Goal: Information Seeking & Learning: Find specific fact

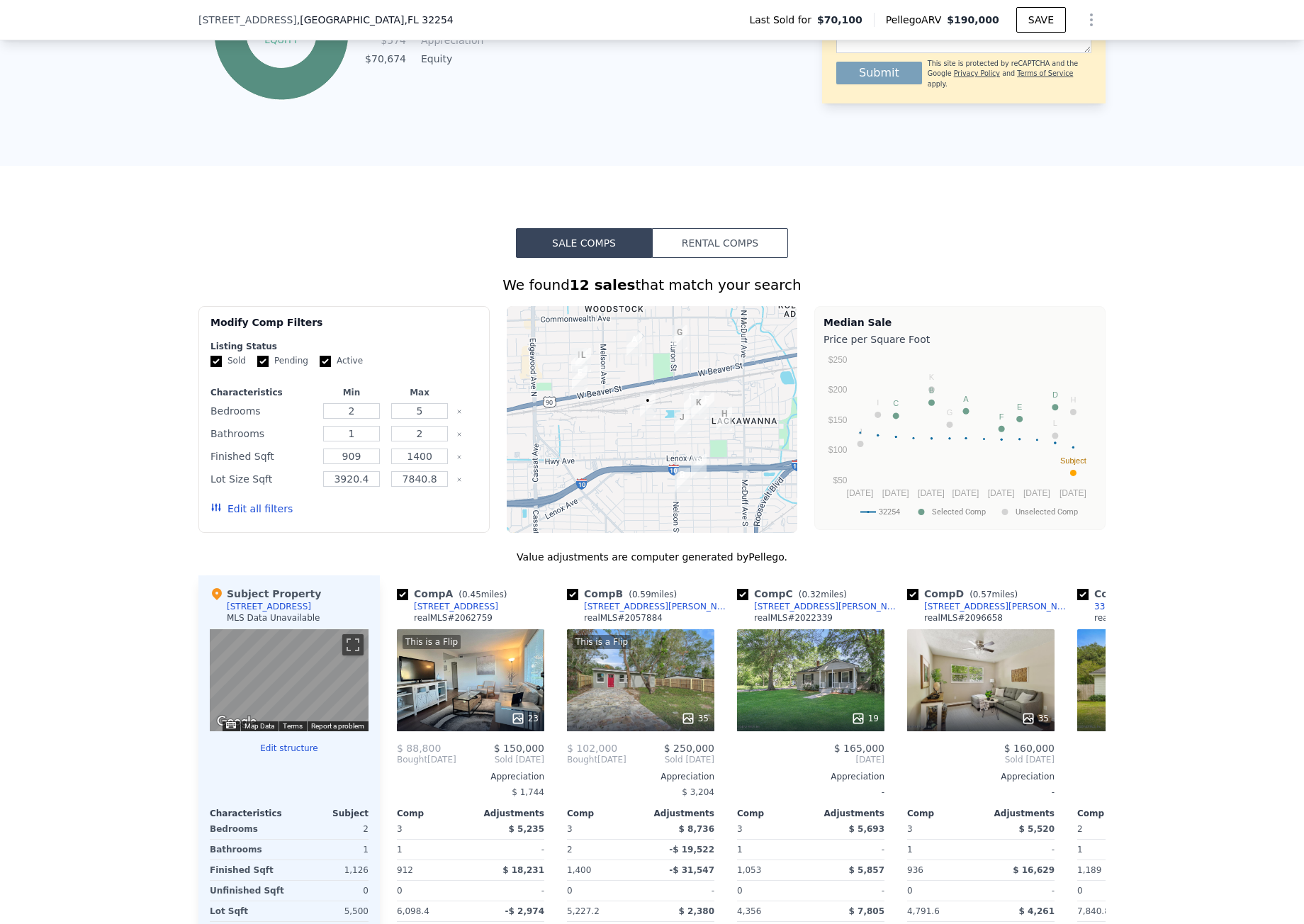
scroll to position [1342, 0]
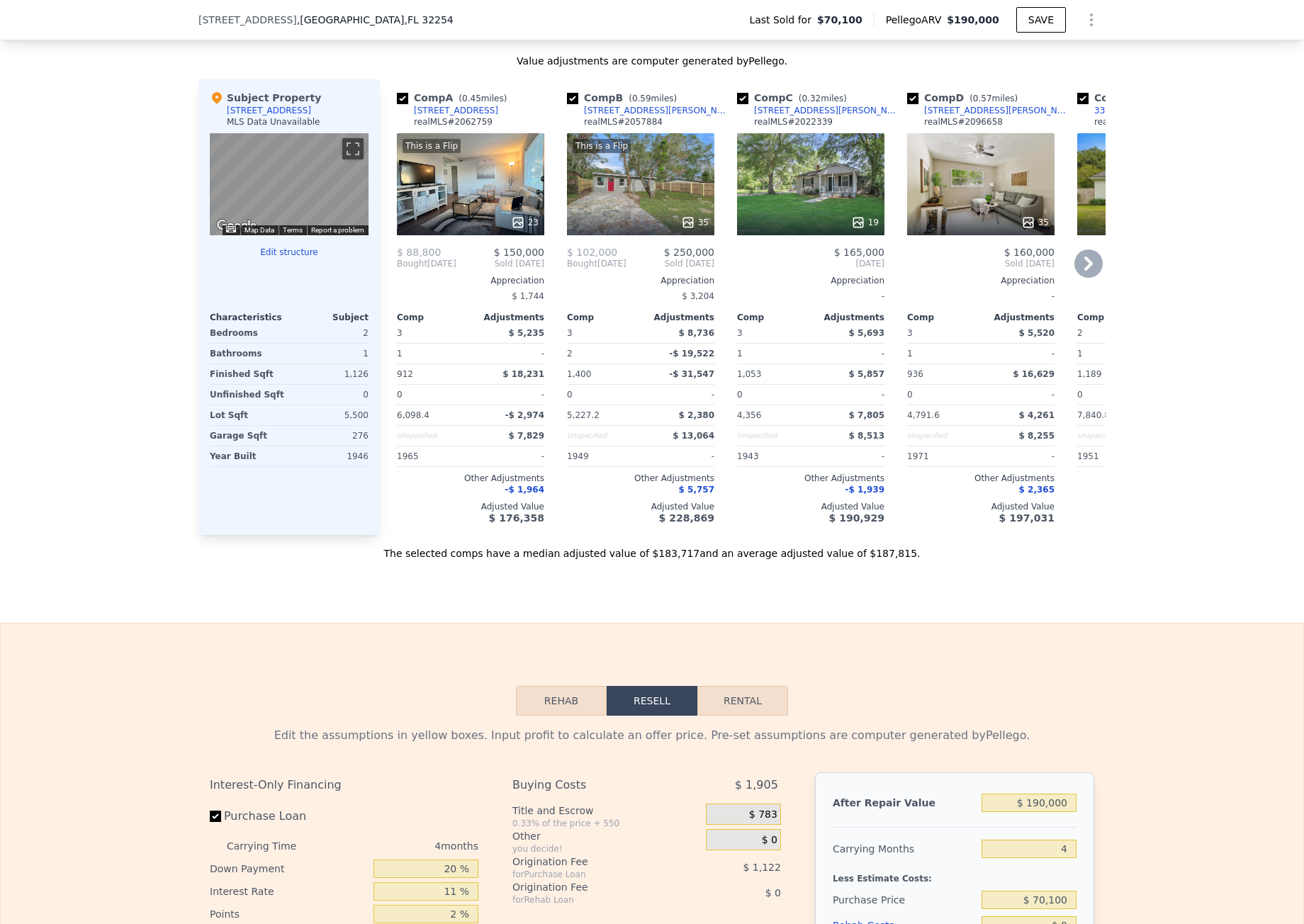
click at [794, 116] on div "3263 Thomas St" at bounding box center [828, 111] width 148 height 12
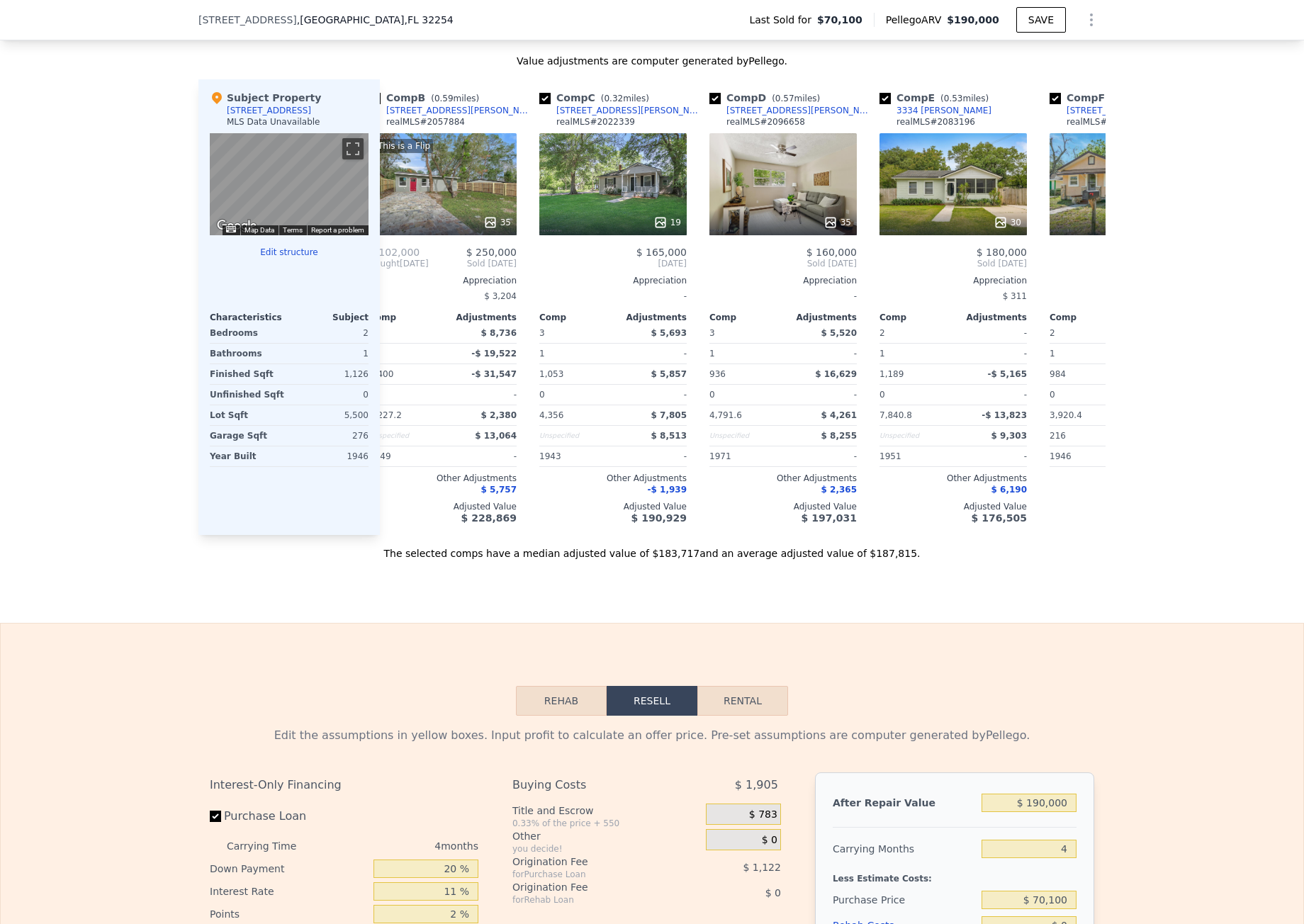
scroll to position [0, 202]
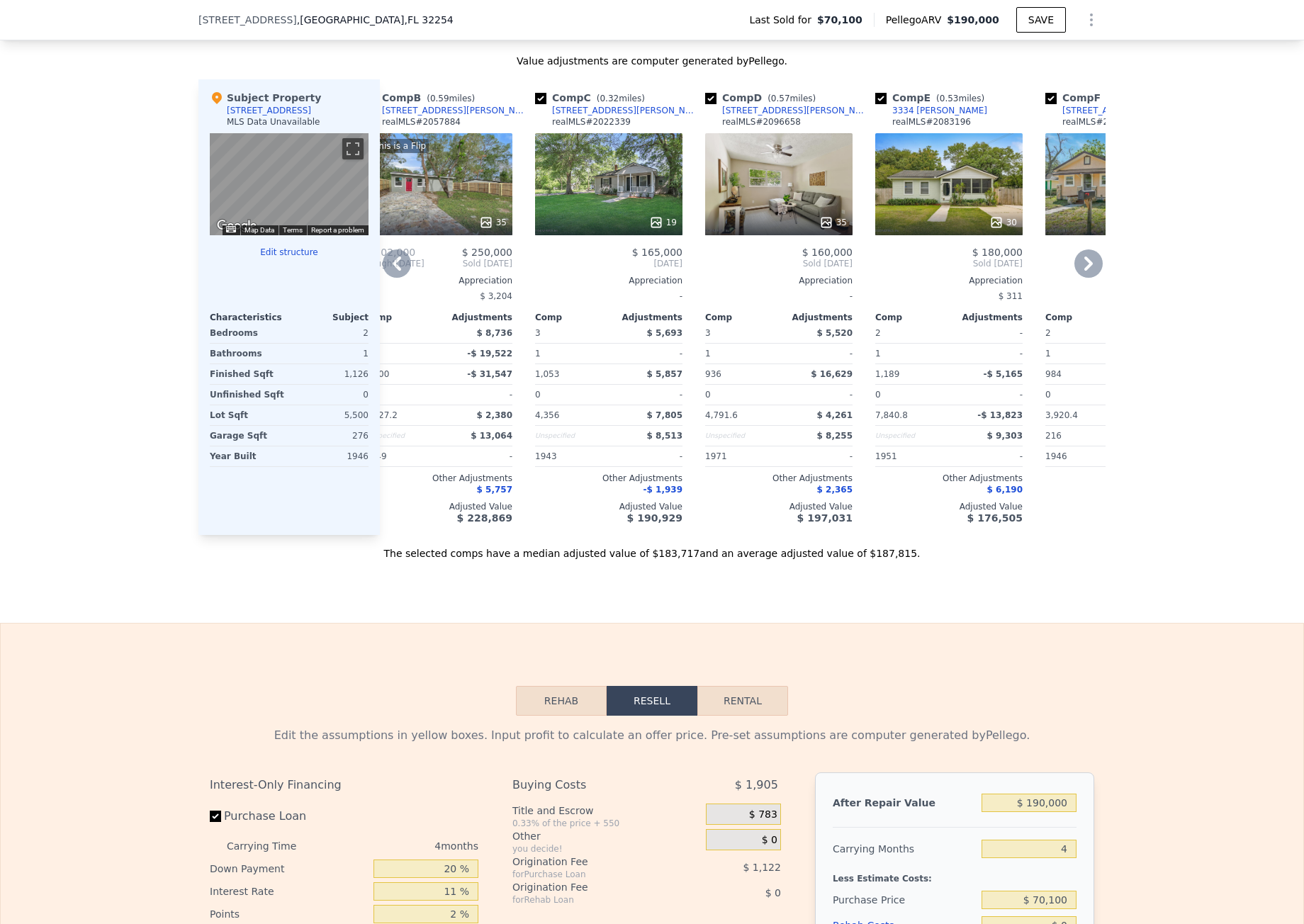
click at [922, 116] on div "3334 [PERSON_NAME]" at bounding box center [939, 111] width 95 height 12
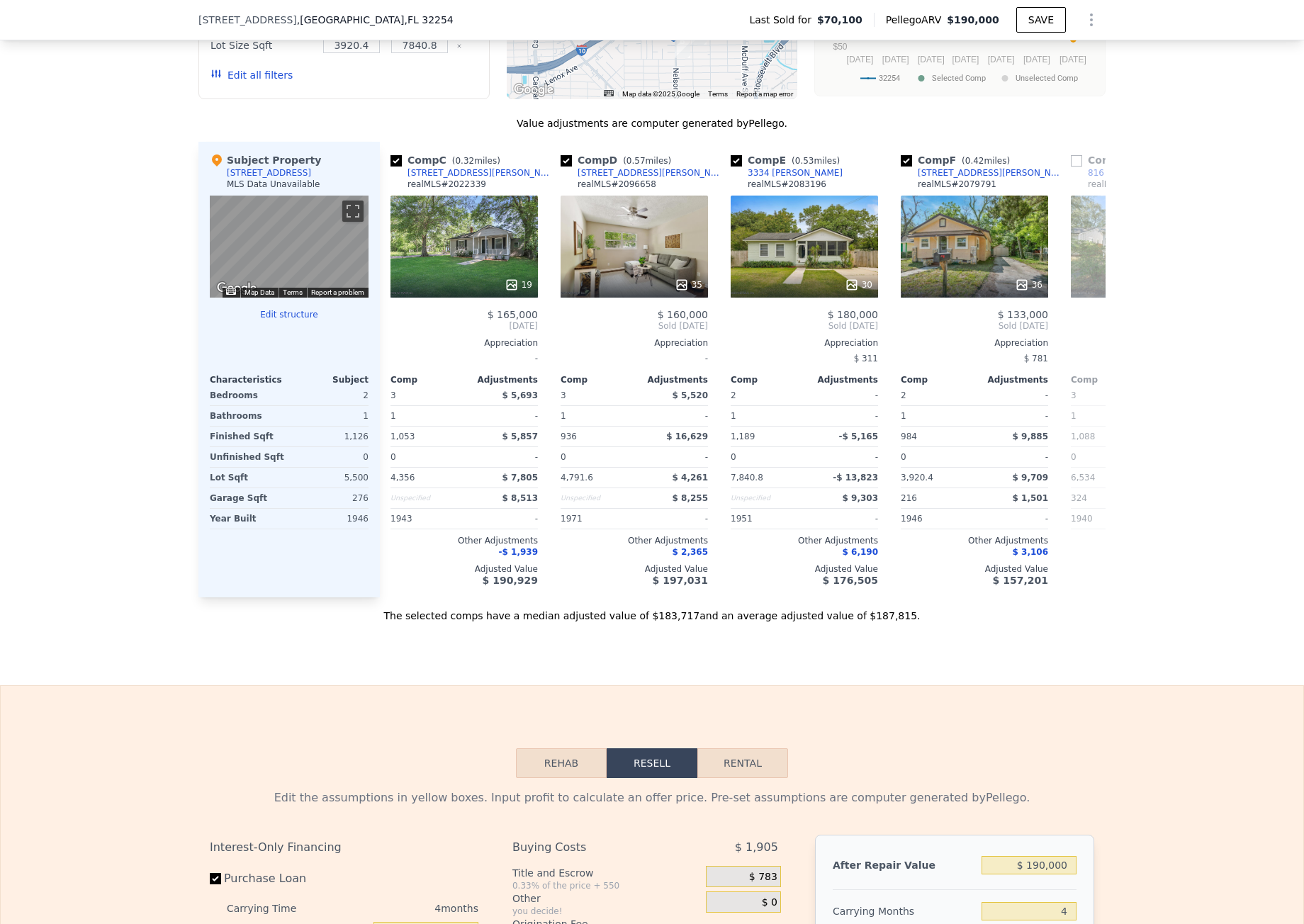
scroll to position [1270, 0]
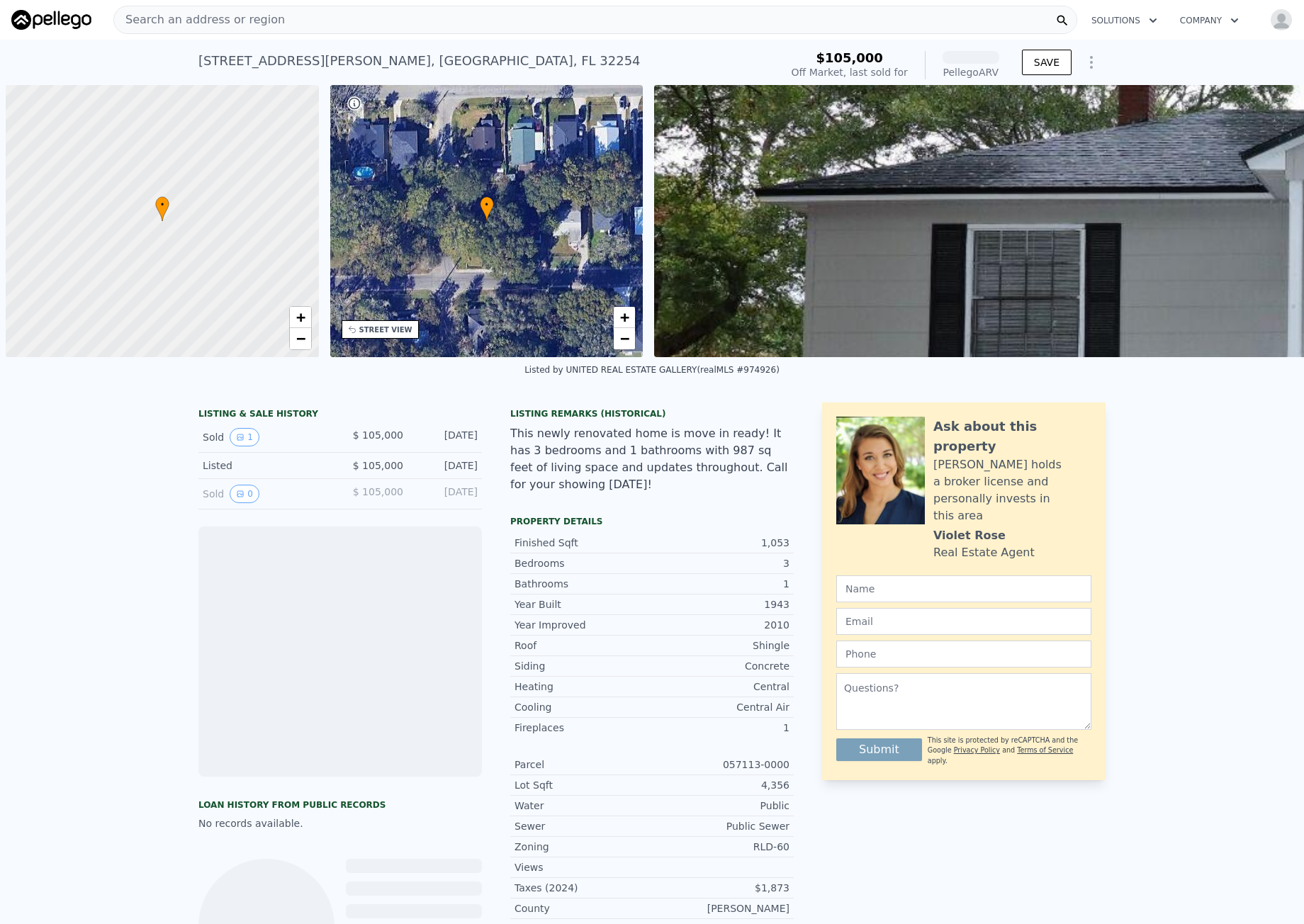
scroll to position [0, 6]
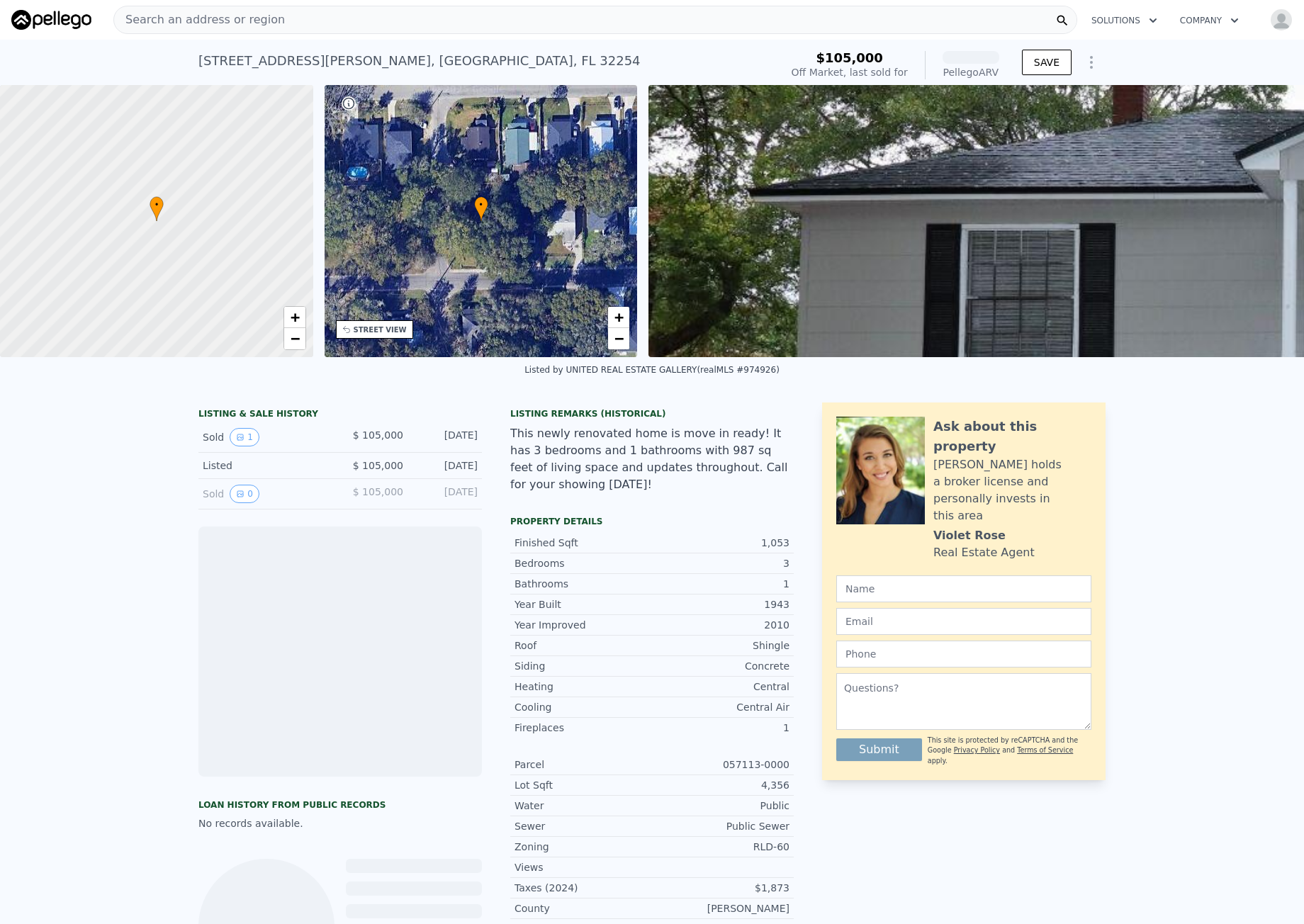
click at [232, 64] on div "3263 Thomas St , Jacksonville , FL 32254" at bounding box center [419, 61] width 443 height 20
click at [233, 60] on div "3263 Thomas St , Jacksonville , FL 32254" at bounding box center [419, 61] width 443 height 20
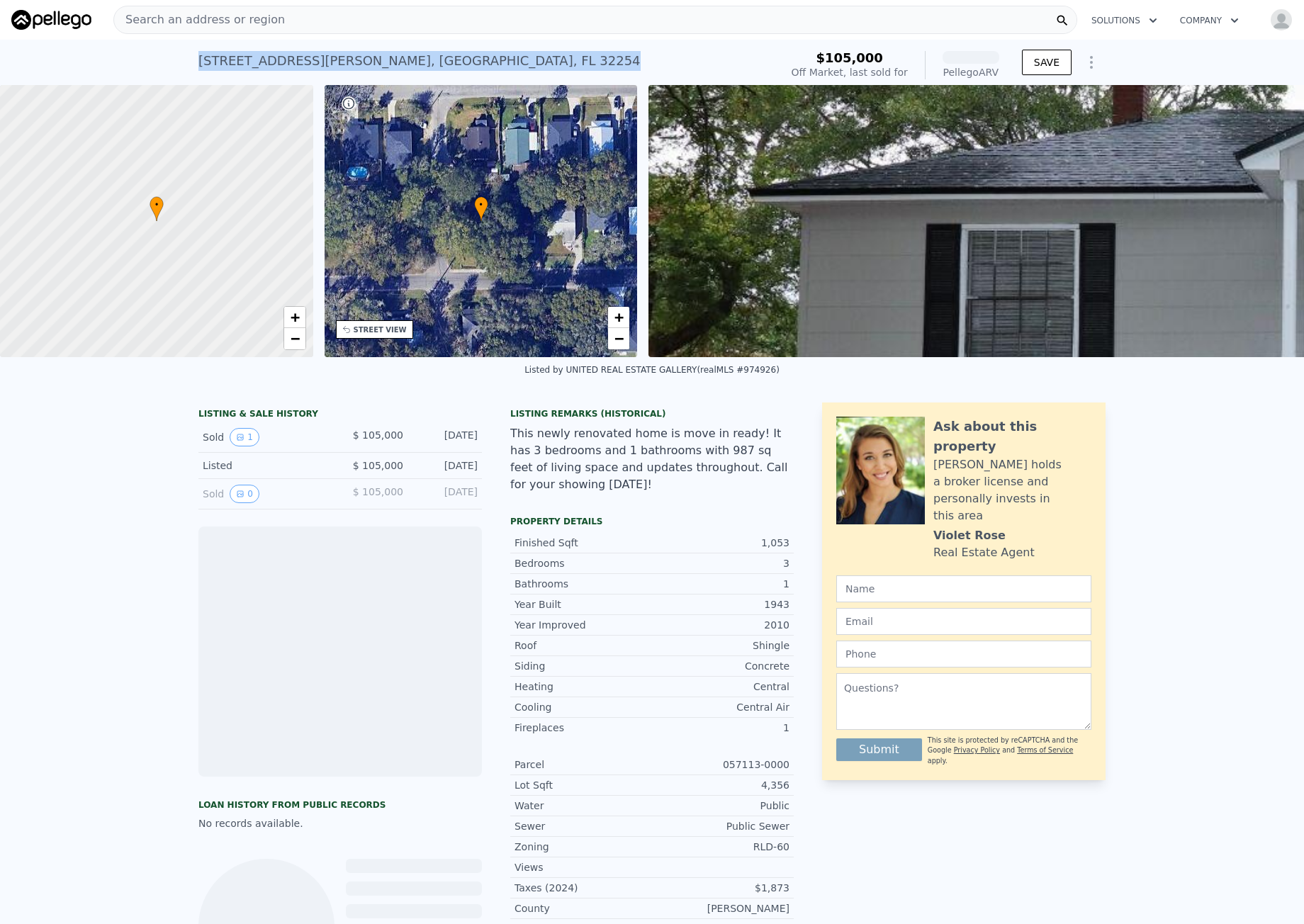
click at [233, 60] on div "3263 Thomas St , Jacksonville , FL 32254" at bounding box center [419, 61] width 443 height 20
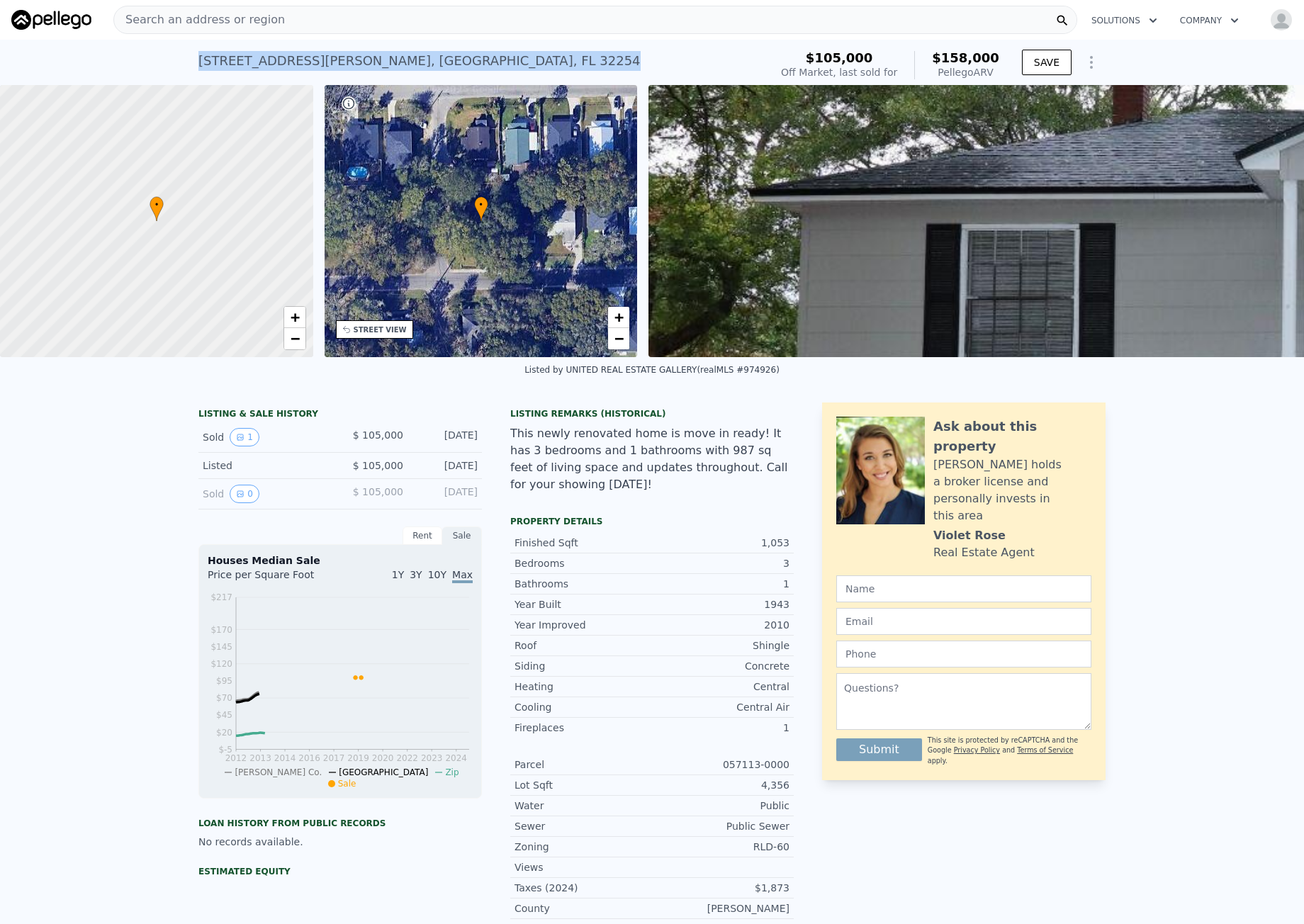
copy div "3263 Thomas St , Jacksonville , FL 32254 Sold May 2019 for $105k (~ARV )"
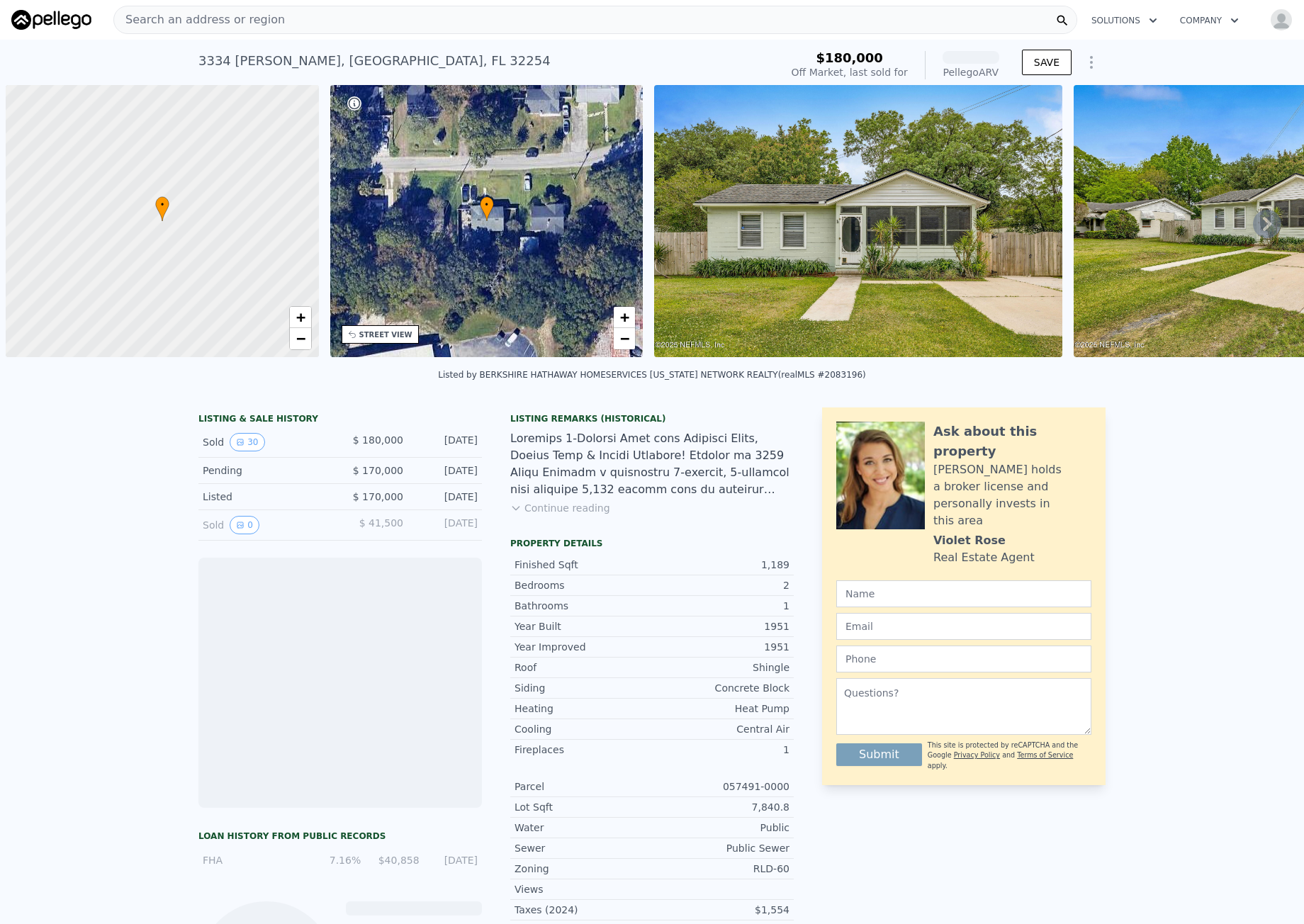
scroll to position [0, 6]
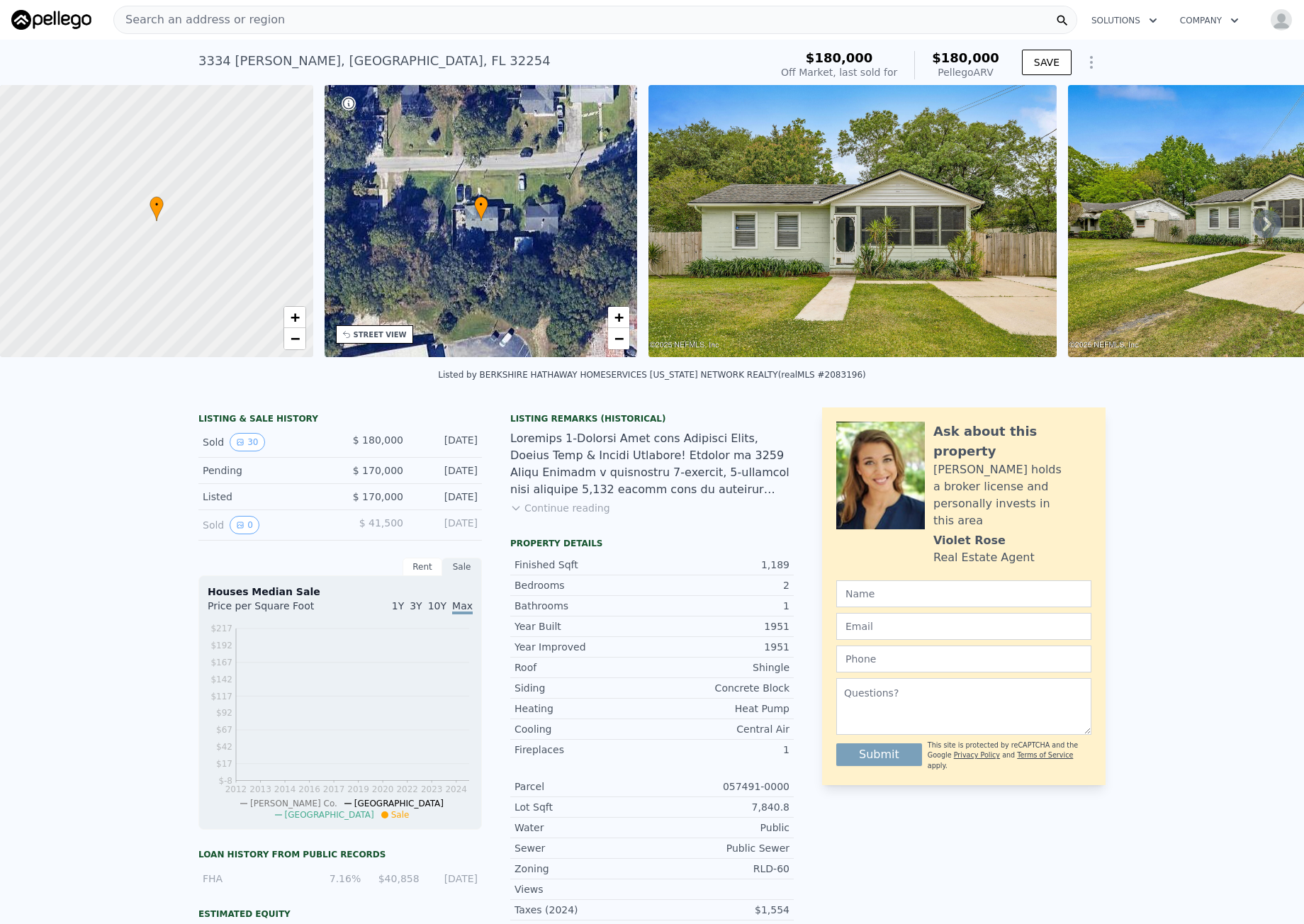
click at [380, 49] on div "[STREET_ADDRESS][PERSON_NAME] Sold [DATE] for $180k (~ARV $180k )" at bounding box center [481, 65] width 565 height 40
click at [379, 54] on div "[STREET_ADDRESS][PERSON_NAME]" at bounding box center [374, 61] width 352 height 20
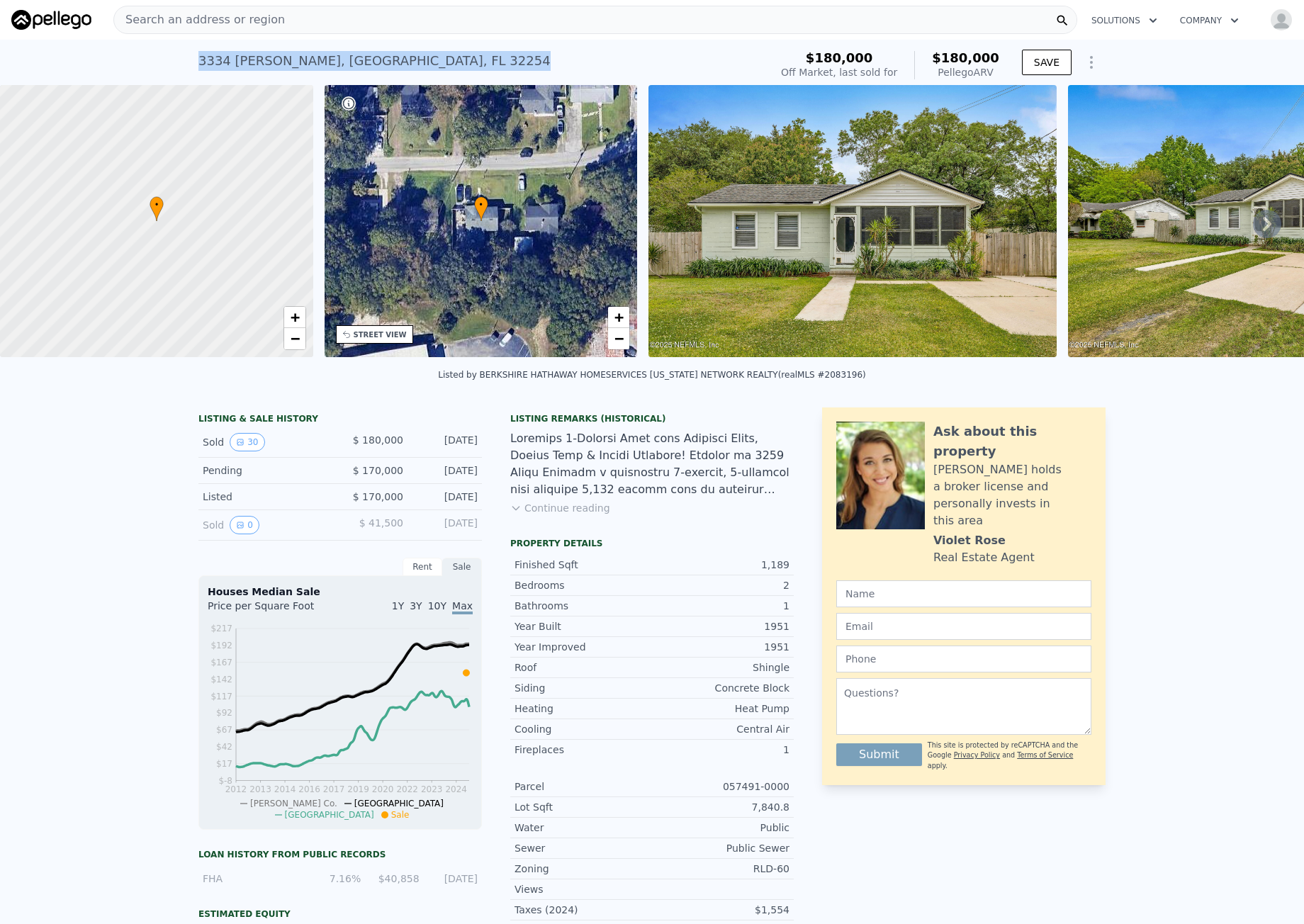
copy div "[STREET_ADDRESS][PERSON_NAME] Sold [DATE] for $180k (~ARV $180k )"
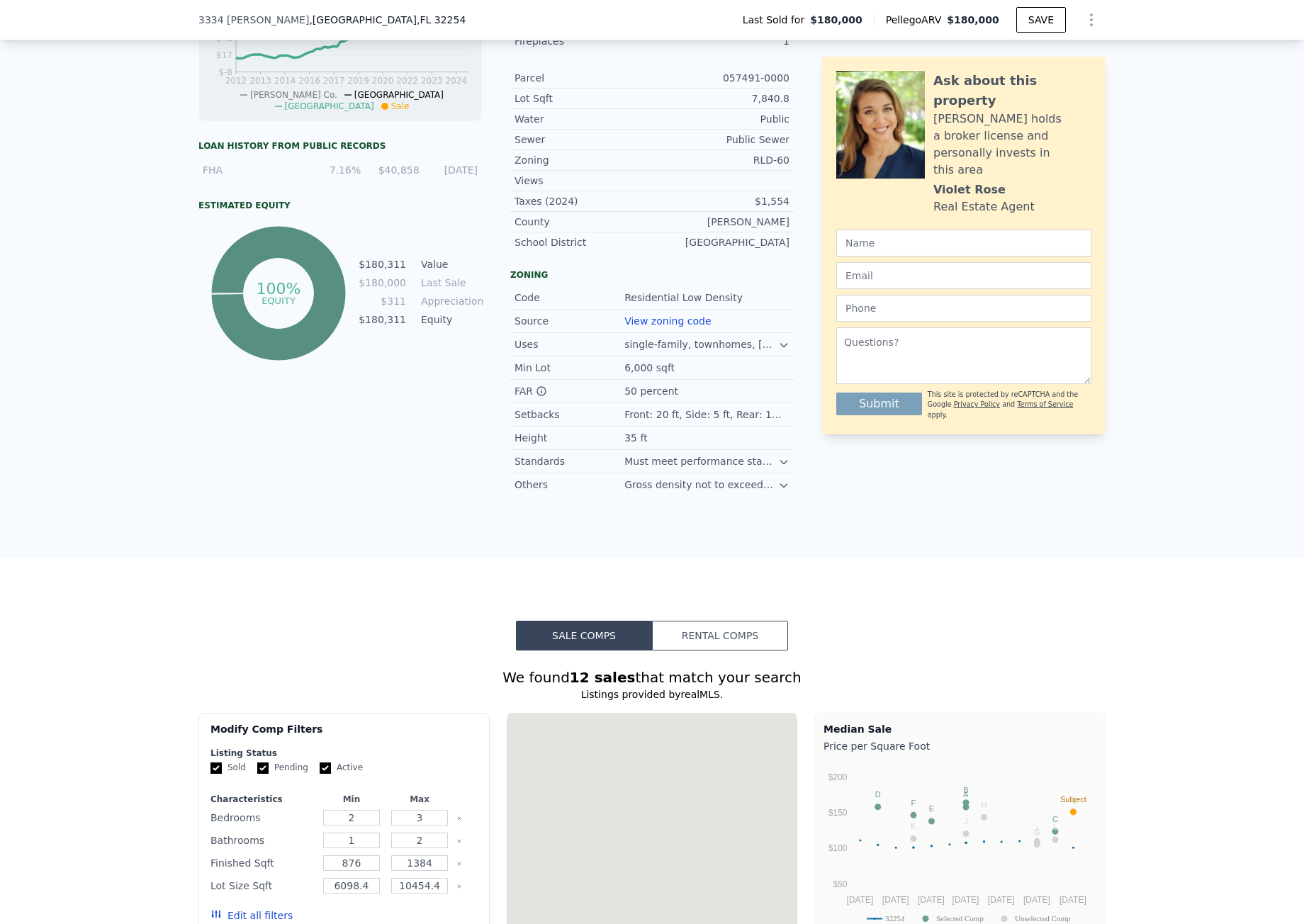
scroll to position [1129, 0]
